Goal: Transaction & Acquisition: Purchase product/service

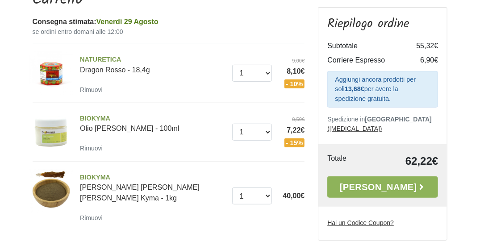
scroll to position [89, 0]
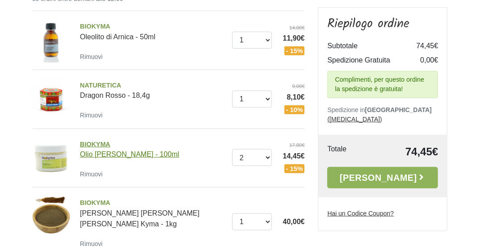
scroll to position [179, 0]
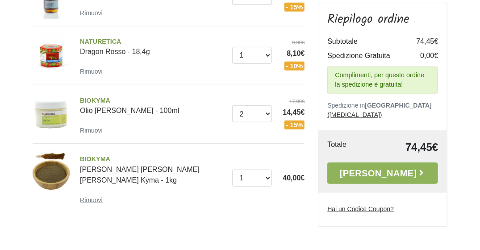
click at [90, 197] on small "Rimuovi" at bounding box center [91, 200] width 23 height 7
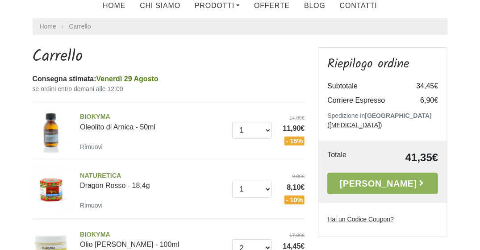
scroll to position [134, 0]
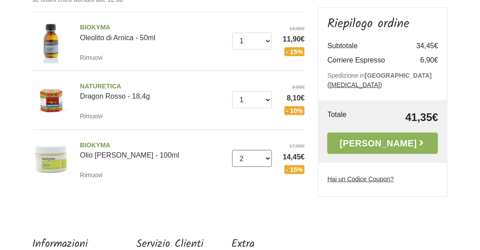
click at [267, 157] on select "0 (Rimuovi) 1 2 3 4 5 6 7 8 9 10 11 12 13 14 15 16 17 18 19 20 21 22 23" at bounding box center [252, 158] width 40 height 17
select select "1"
click at [232, 150] on select "0 (Rimuovi) 1 2 3 4 5 6 7 8 9 10 11 12 13 14 15 16 17 18 19 20 21 22 23" at bounding box center [252, 158] width 40 height 17
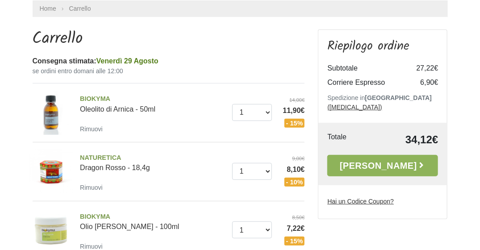
scroll to position [44, 0]
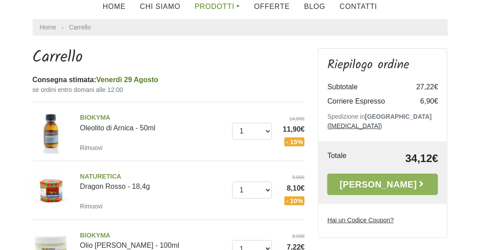
click at [240, 6] on link "Prodotti" at bounding box center [217, 7] width 59 height 18
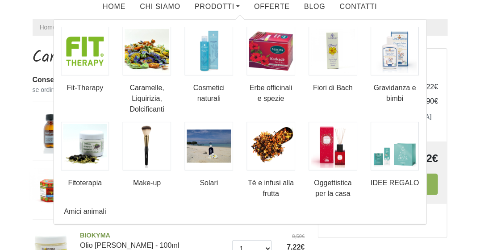
scroll to position [0, 0]
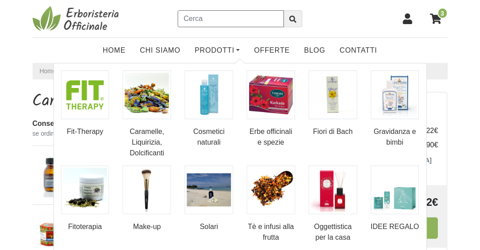
click at [219, 18] on input "text" at bounding box center [231, 18] width 106 height 17
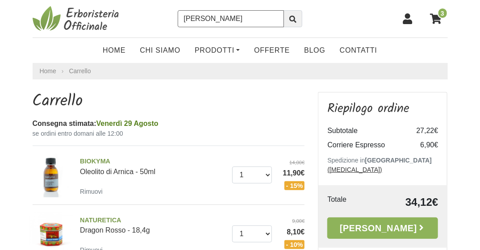
type input "henne"
click at [284, 10] on button "submit" at bounding box center [293, 18] width 19 height 17
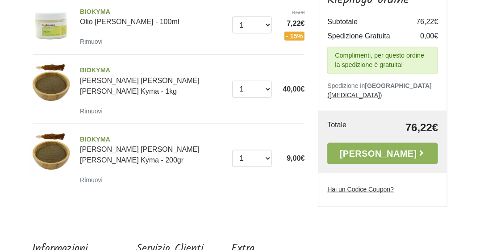
scroll to position [268, 0]
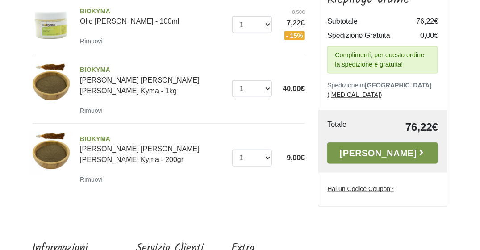
click at [373, 142] on link "[PERSON_NAME]" at bounding box center [382, 152] width 111 height 21
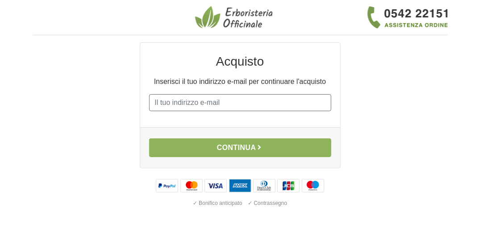
click at [225, 102] on input "E-mail" at bounding box center [240, 102] width 182 height 17
type input "c.micalizzi07@gmail.com"
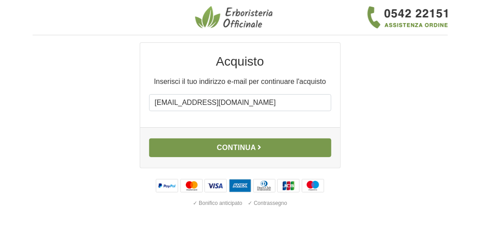
click at [238, 146] on button "Continua" at bounding box center [240, 147] width 182 height 19
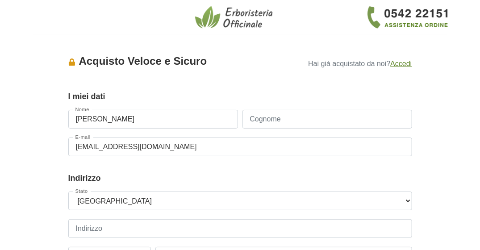
type input "[PERSON_NAME]"
click at [292, 121] on input "Cognome" at bounding box center [328, 119] width 170 height 19
type input "Micalizzi"
click at [121, 202] on select "--- Seleziona --- Austria Belgium Bulgaria Croatia Czech Republic Denmark Eston…" at bounding box center [240, 201] width 344 height 19
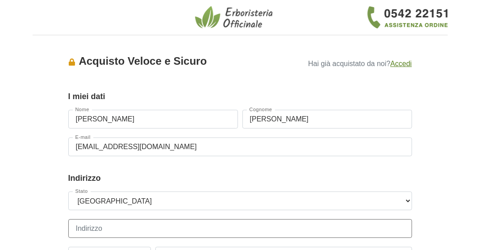
click at [121, 232] on input "Indirizzo" at bounding box center [240, 228] width 344 height 19
type input "Via Osteria Vecchia, 11, 58014 Manciano GR, Italia"
type input "58014"
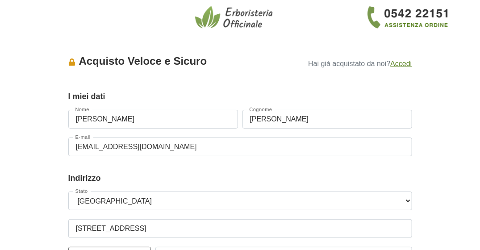
type input "Manciano"
select select "3880"
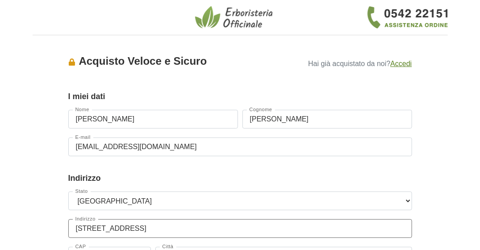
scroll to position [89, 0]
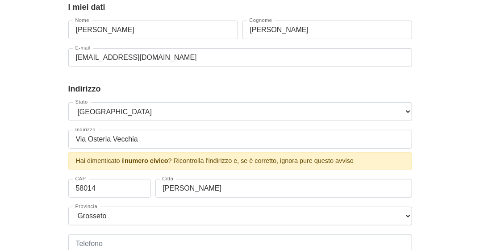
click at [444, 180] on div "Accesso × Accedi per completare il tuo acquisto più velocemente. E-mail c.mical…" at bounding box center [240, 193] width 429 height 480
click at [145, 141] on input "Via Osteria Vecchia" at bounding box center [240, 139] width 344 height 19
type input "Via Osteria Vecchia 11"
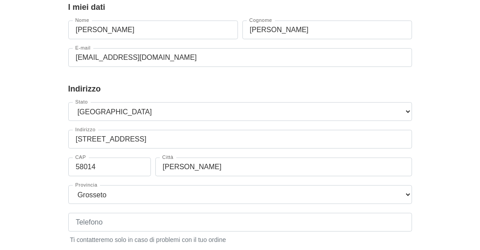
click at [452, 193] on div "Accesso × Accedi per completare il tuo acquisto più velocemente. E-mail c.mical…" at bounding box center [240, 182] width 429 height 459
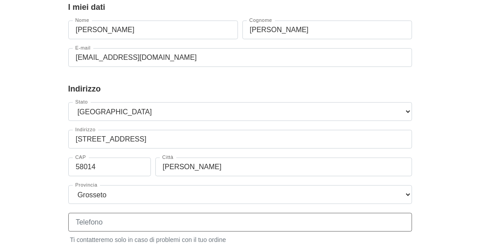
click at [106, 225] on input "Telefono" at bounding box center [240, 222] width 344 height 19
type input "+393924840875"
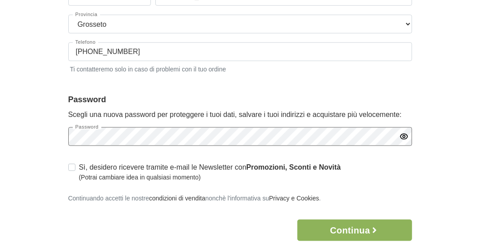
scroll to position [313, 0]
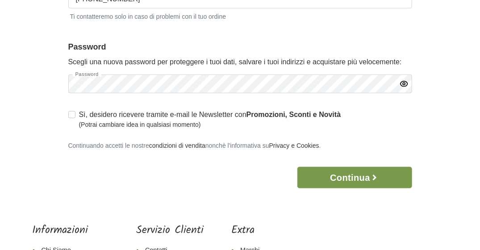
click at [359, 178] on button "Continua" at bounding box center [354, 177] width 115 height 21
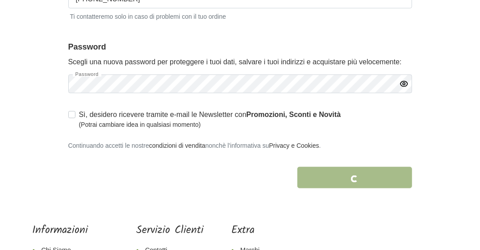
scroll to position [363, 0]
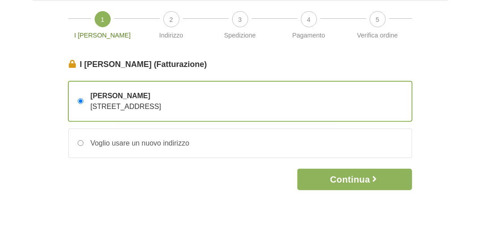
scroll to position [45, 0]
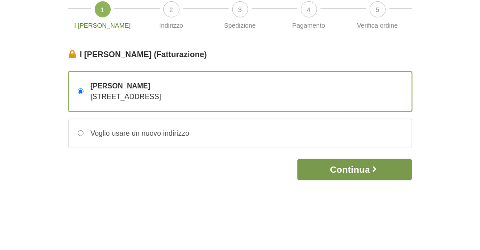
click at [348, 169] on button "Continua" at bounding box center [354, 169] width 115 height 21
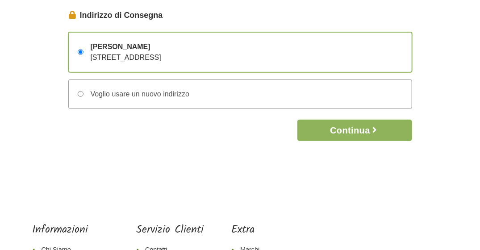
scroll to position [89, 0]
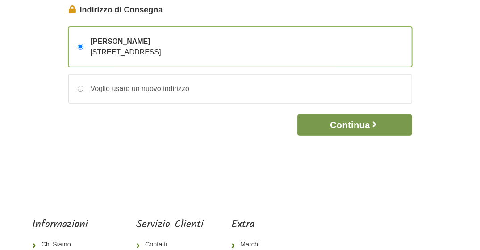
click at [349, 123] on button "Continua" at bounding box center [354, 124] width 115 height 21
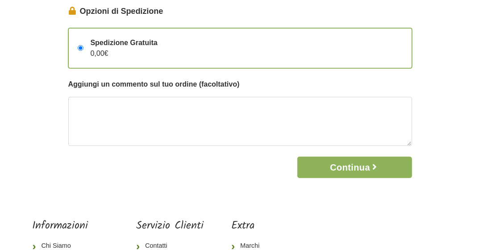
scroll to position [89, 0]
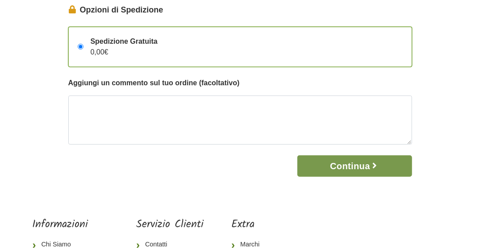
click at [352, 165] on button "Continua" at bounding box center [354, 165] width 115 height 21
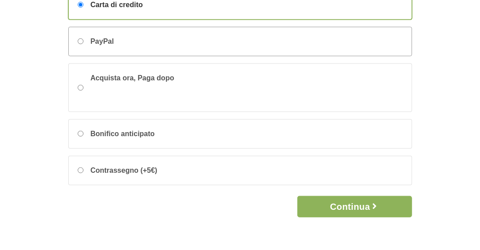
scroll to position [134, 0]
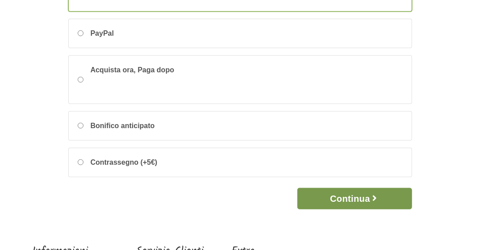
click at [339, 195] on button "Continua" at bounding box center [354, 198] width 115 height 21
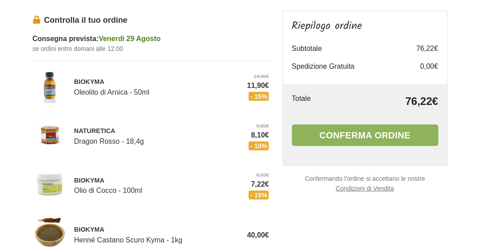
scroll to position [89, 0]
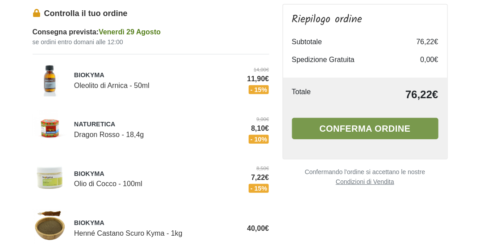
click at [365, 128] on button "Conferma ordine" at bounding box center [365, 128] width 147 height 21
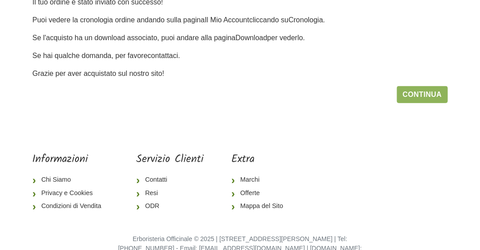
scroll to position [134, 0]
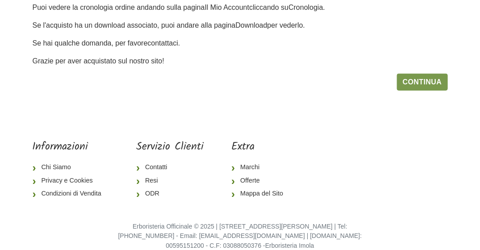
click at [420, 80] on link "Continua" at bounding box center [422, 82] width 51 height 17
